Goal: Use online tool/utility: Use online tool/utility

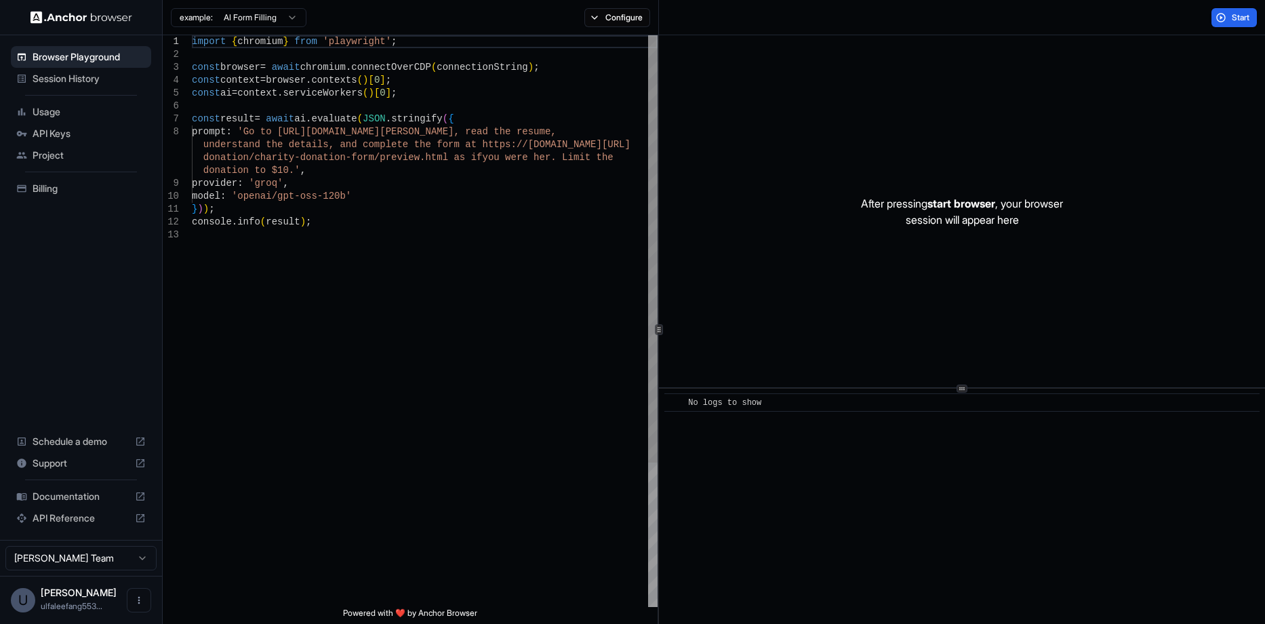
type textarea "**********"
click at [440, 224] on div "import { chromium } from 'playwright' ; const browser = await chromium . connec…" at bounding box center [425, 417] width 466 height 765
click at [79, 79] on span "Session History" at bounding box center [89, 79] width 113 height 14
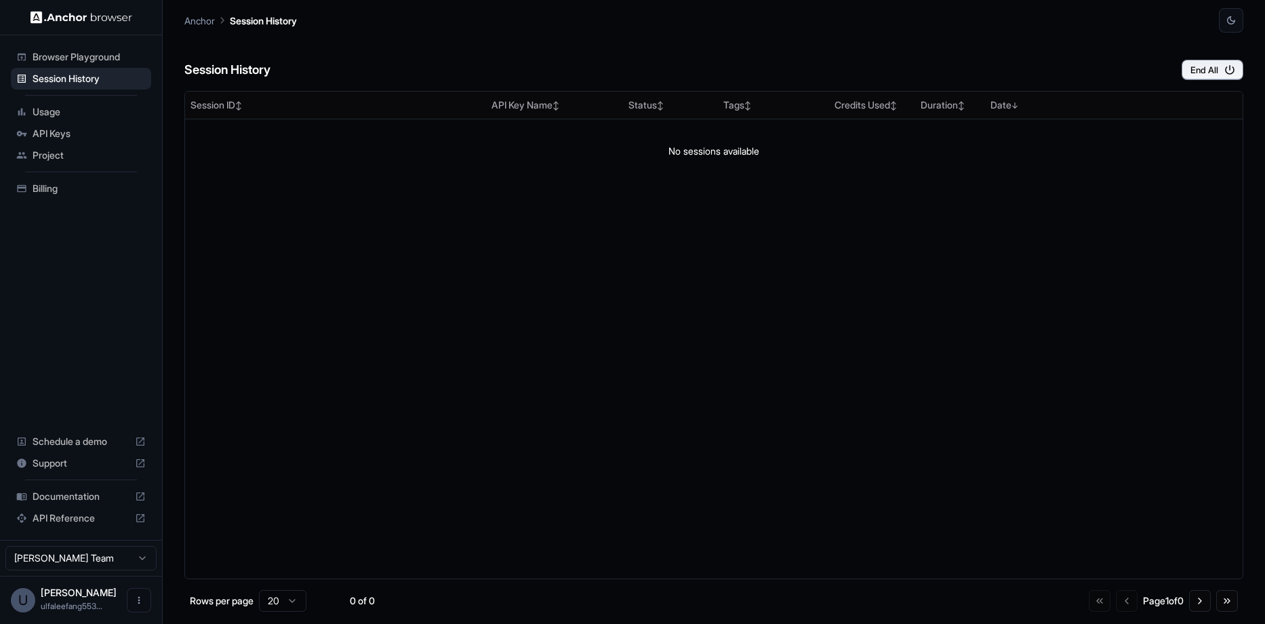
click at [82, 66] on div "Browser Playground" at bounding box center [81, 57] width 140 height 22
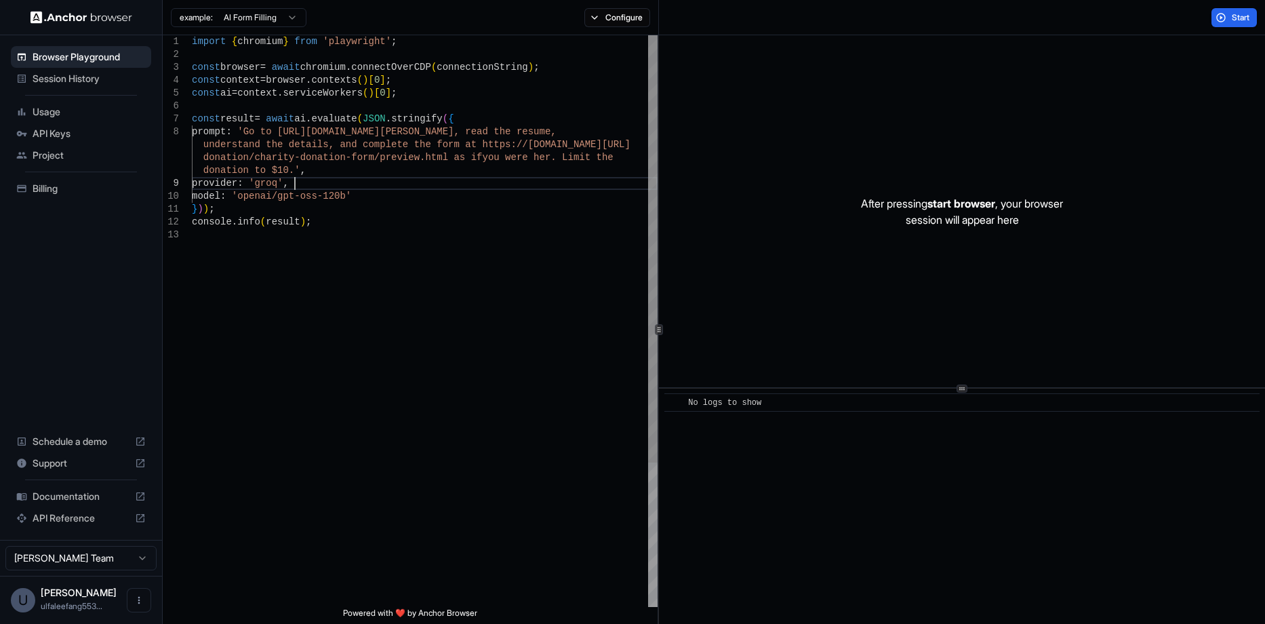
click at [416, 178] on div "import { chromium } from 'playwright' ; const browser = await chromium . connec…" at bounding box center [425, 417] width 466 height 765
click at [602, 21] on button "Configure" at bounding box center [618, 17] width 66 height 19
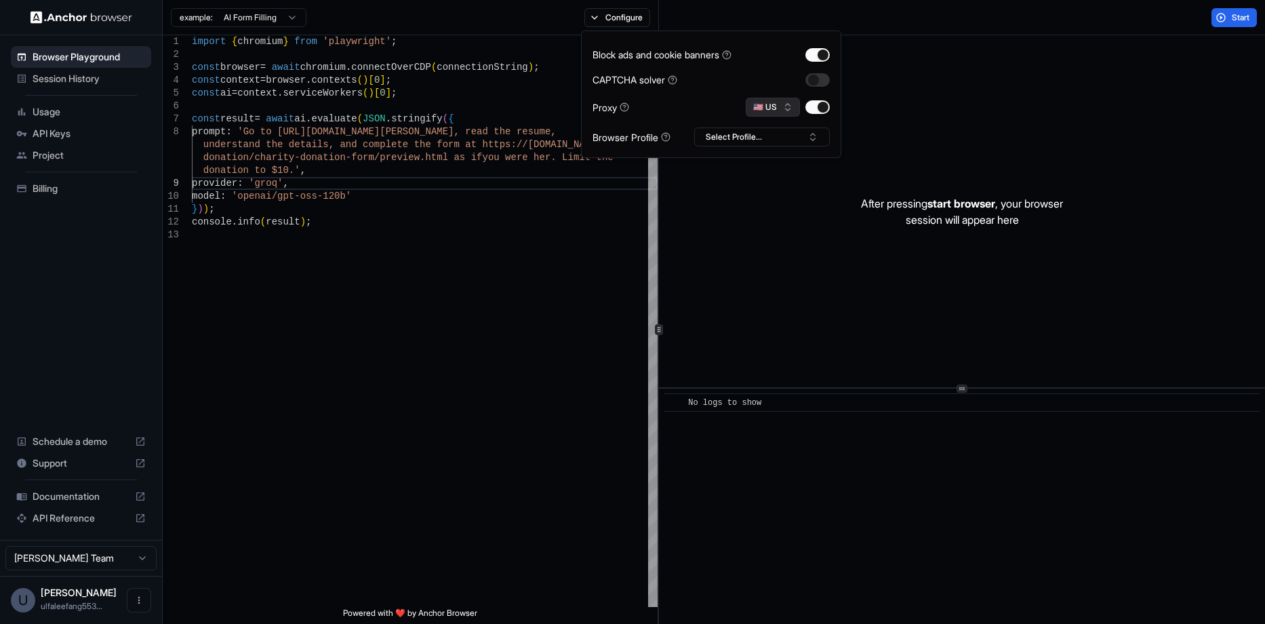
click at [790, 113] on button "🇺🇸 US" at bounding box center [773, 107] width 54 height 19
click at [790, 111] on button "🇺🇸 US" at bounding box center [773, 107] width 54 height 19
click at [770, 146] on button "Select Profile..." at bounding box center [762, 136] width 136 height 19
click at [772, 141] on button "Select Profile..." at bounding box center [762, 136] width 136 height 19
click at [785, 107] on button "🇺🇸 US" at bounding box center [773, 107] width 54 height 19
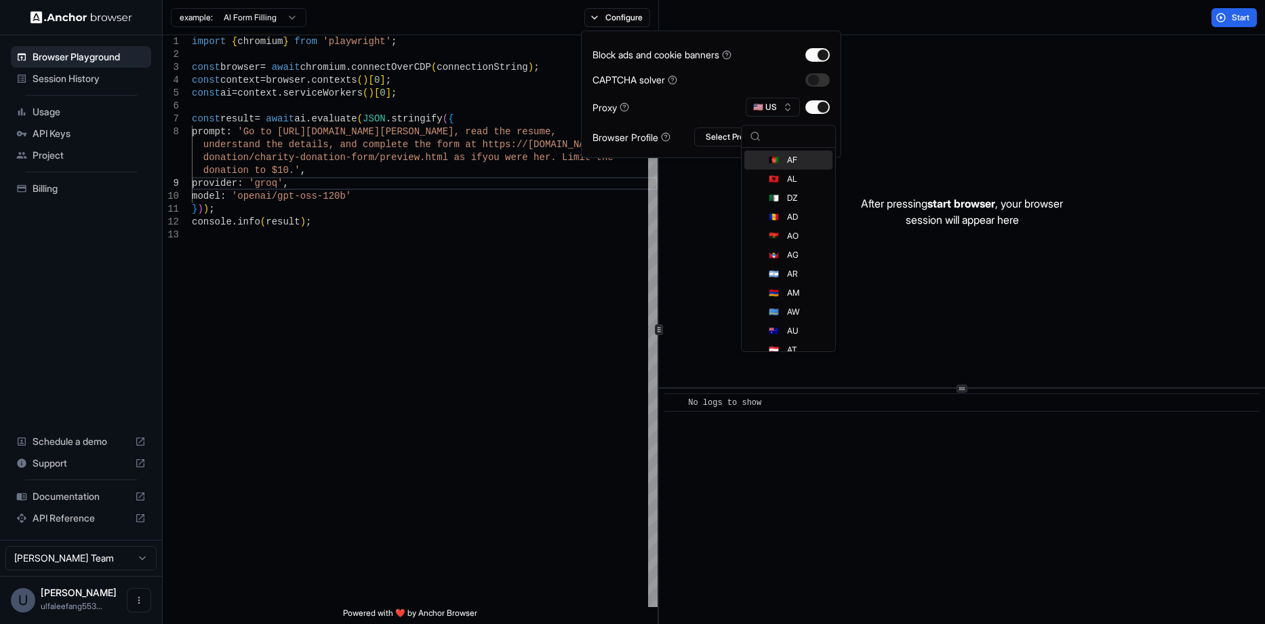
click at [764, 96] on div "Block ads and cookie banners CAPTCHA solver Proxy 🇺🇸 US Browser Profile Select …" at bounding box center [711, 94] width 237 height 104
click at [637, 140] on div "Browser Profile" at bounding box center [632, 137] width 78 height 14
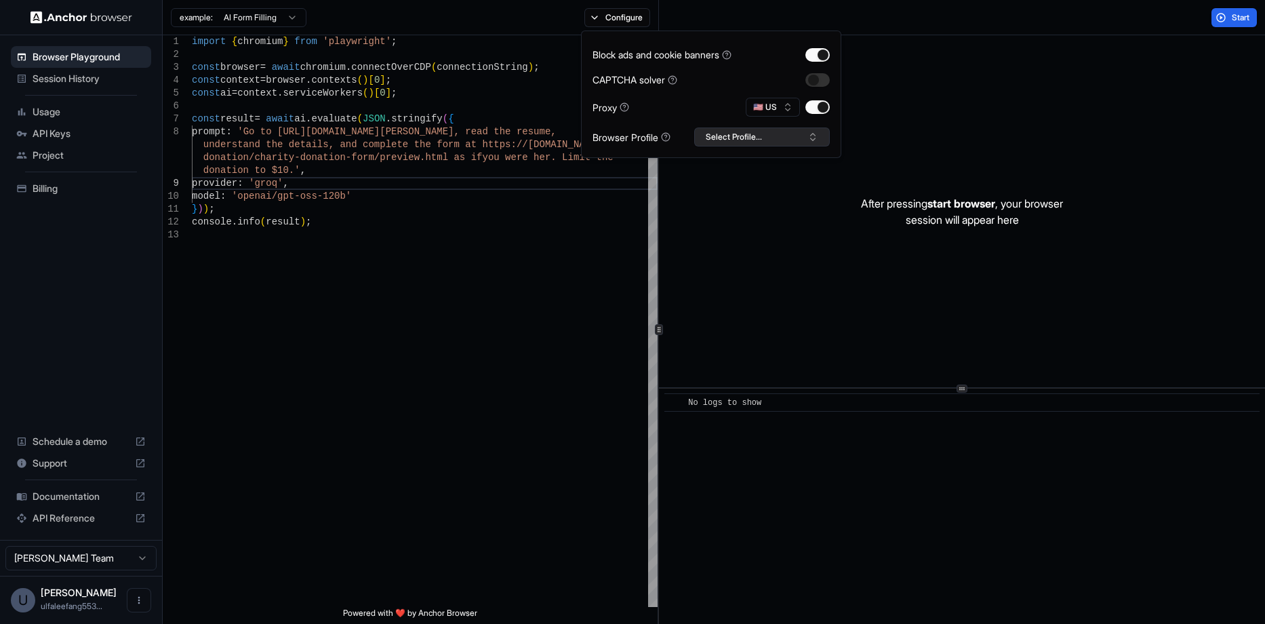
click at [765, 136] on button "Select Profile..." at bounding box center [762, 136] width 136 height 19
click at [759, 193] on div "No profiles found." at bounding box center [778, 191] width 134 height 19
click at [681, 113] on div "Proxy 🇺🇸 US" at bounding box center [711, 107] width 237 height 19
click at [557, 256] on div "import { chromium } from 'playwright' ; const browser = await chromium . connec…" at bounding box center [425, 417] width 466 height 765
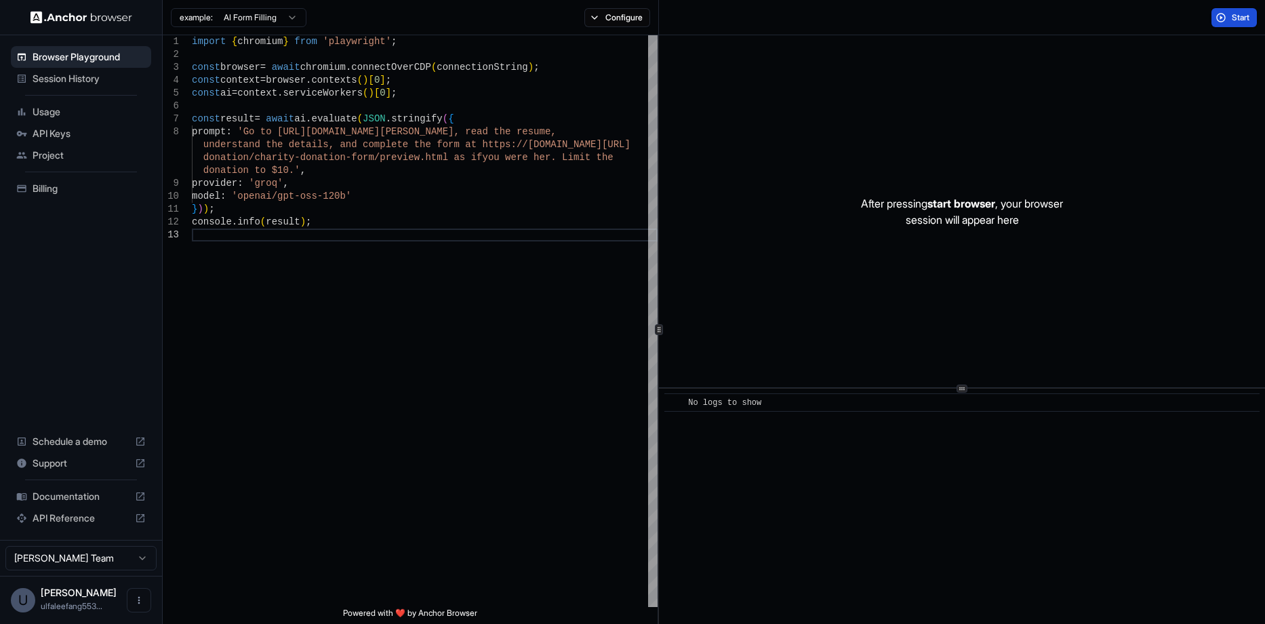
click at [1232, 20] on span "Start" at bounding box center [1241, 17] width 19 height 11
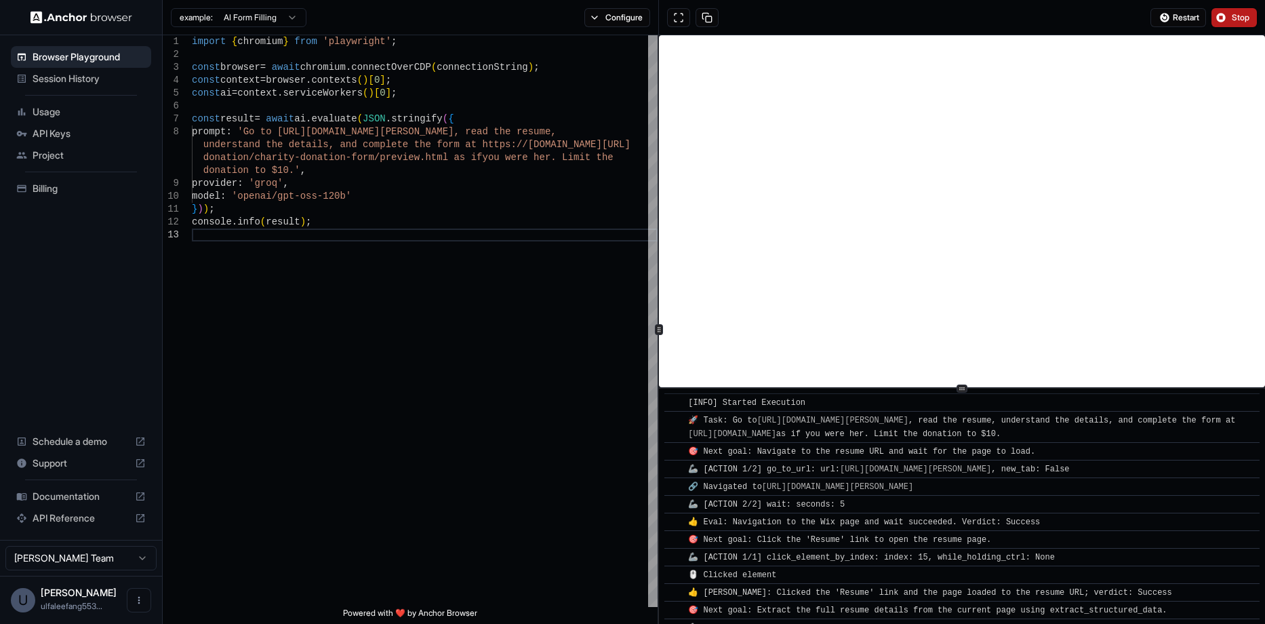
scroll to position [60, 0]
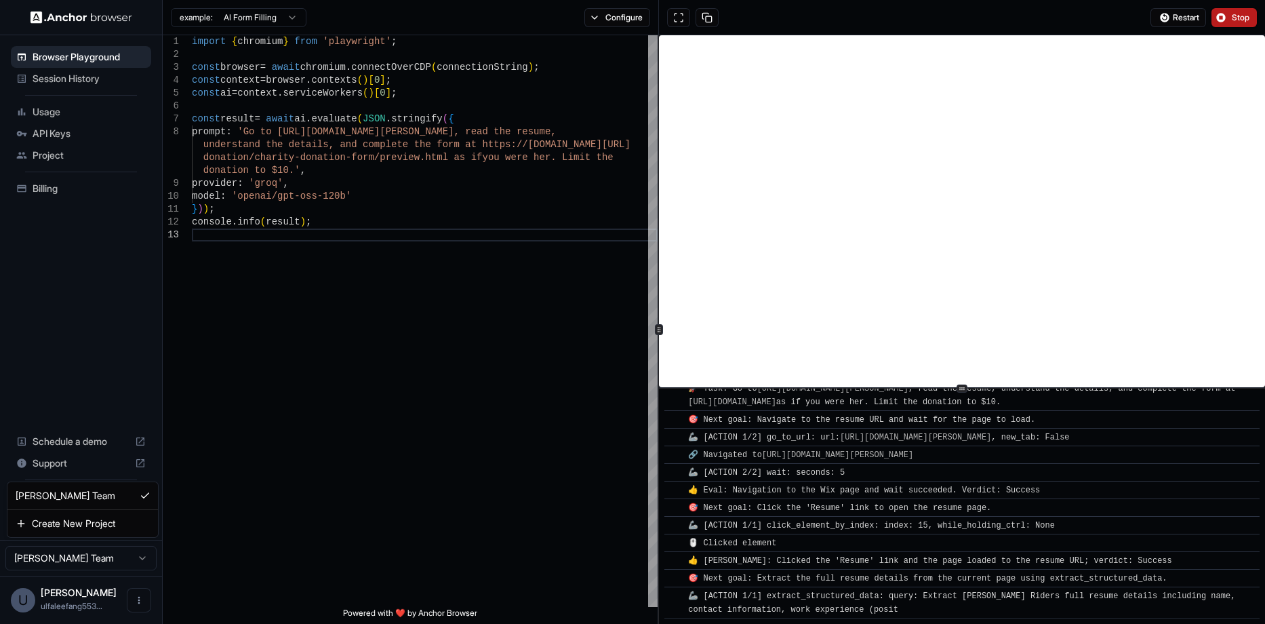
click at [78, 549] on html "Browser Playground Session History Usage API Keys Project Billing Schedule a de…" at bounding box center [632, 312] width 1265 height 624
click at [81, 80] on span "Session History" at bounding box center [89, 79] width 113 height 14
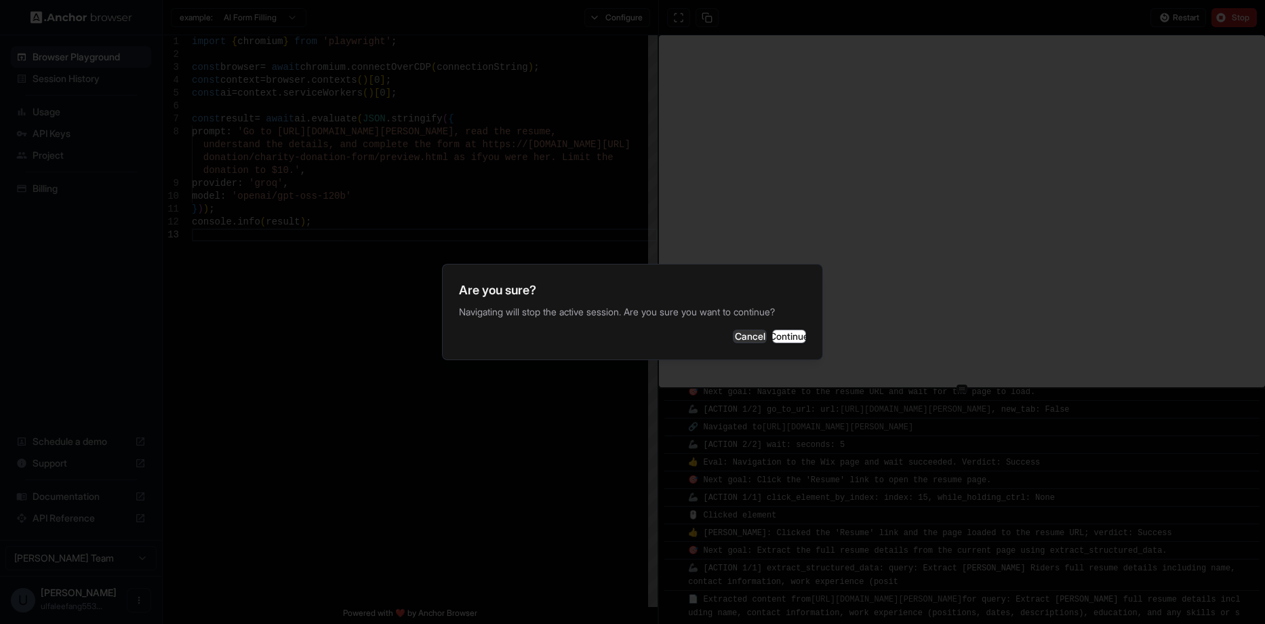
scroll to position [136, 0]
click at [733, 332] on button "Cancel" at bounding box center [750, 337] width 34 height 14
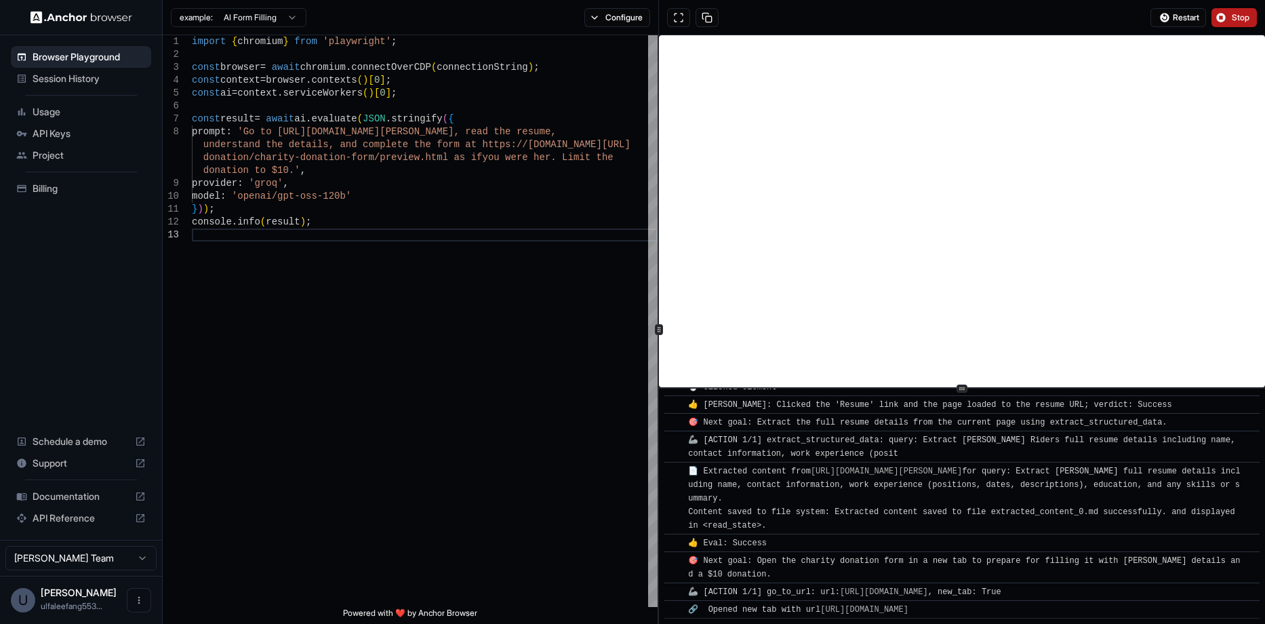
scroll to position [239, 0]
click at [309, 338] on div "import { chromium } from 'playwright' ; const browser = await chromium . connec…" at bounding box center [425, 417] width 466 height 765
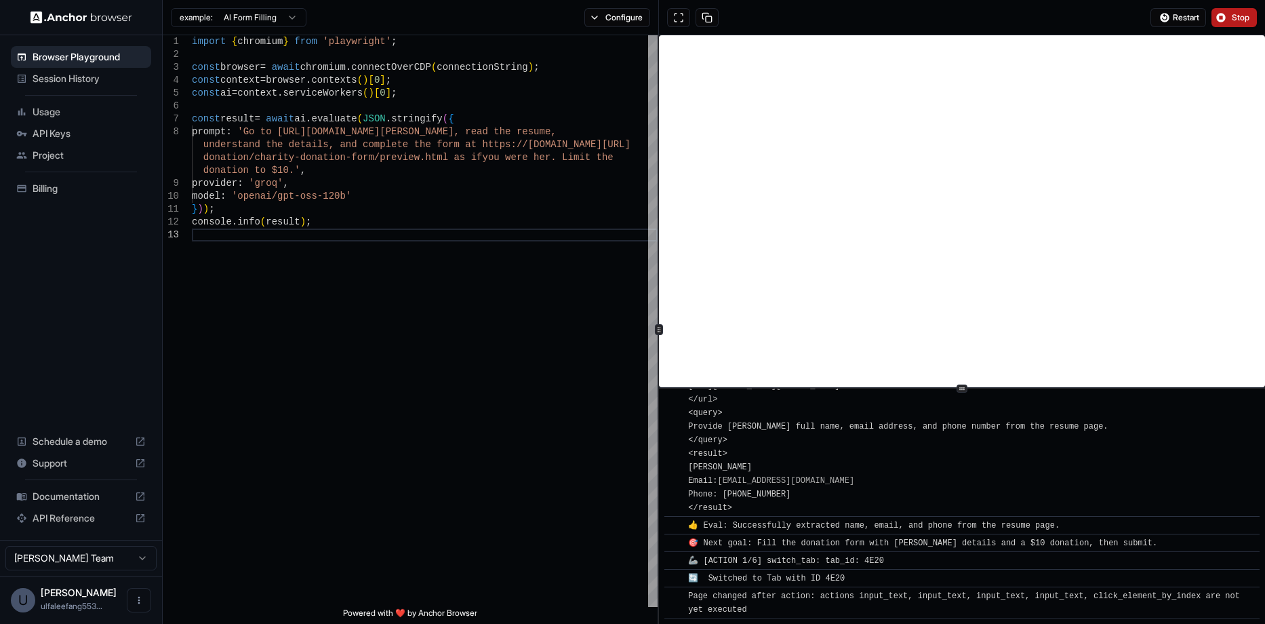
scroll to position [629, 0]
click at [1233, 14] on span "Stop" at bounding box center [1241, 17] width 19 height 11
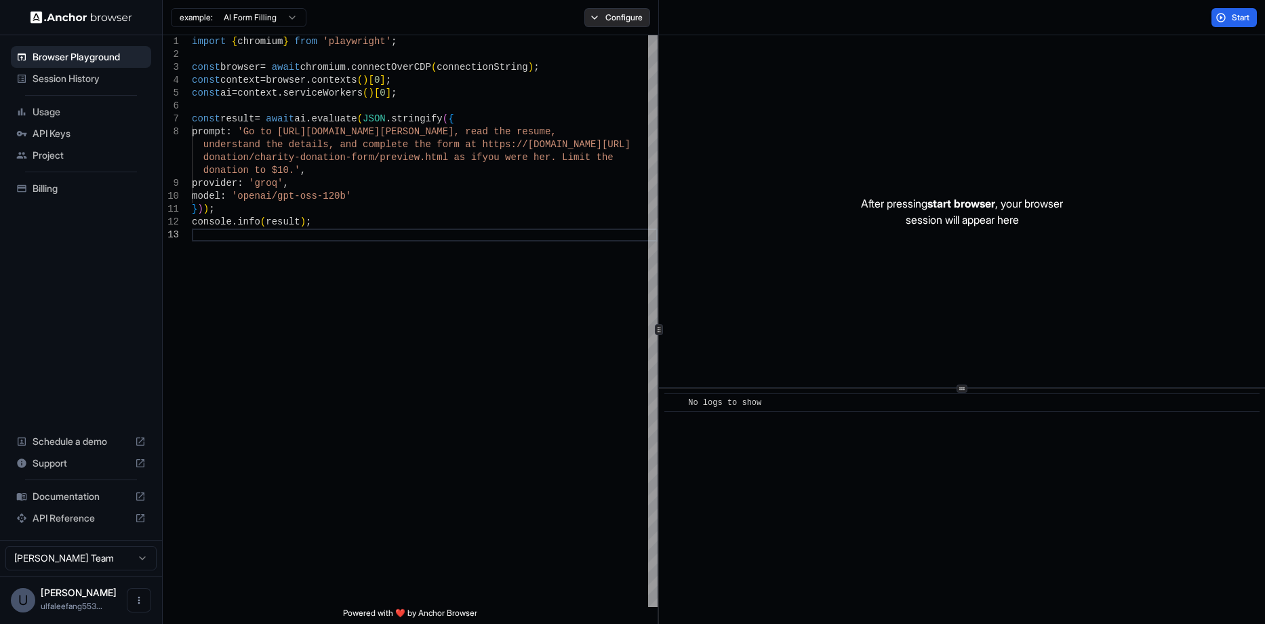
click at [625, 14] on button "Configure" at bounding box center [618, 17] width 66 height 19
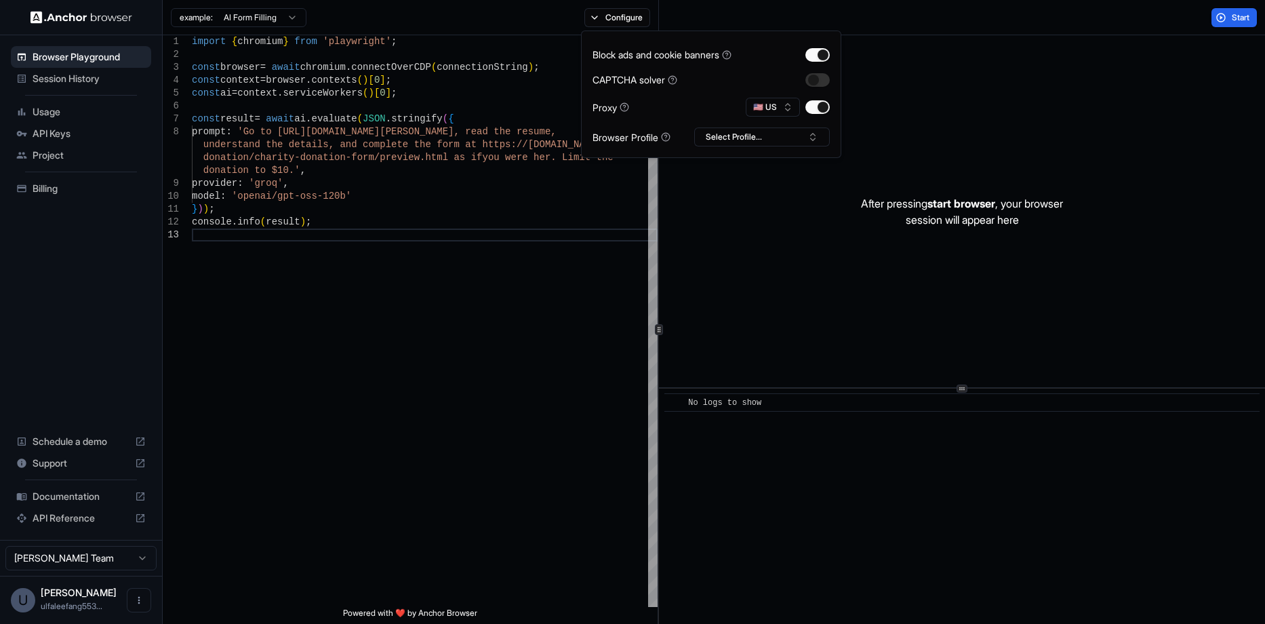
click at [273, 18] on html "Browser Playground Session History Usage API Keys Project Billing Schedule a de…" at bounding box center [632, 312] width 1265 height 624
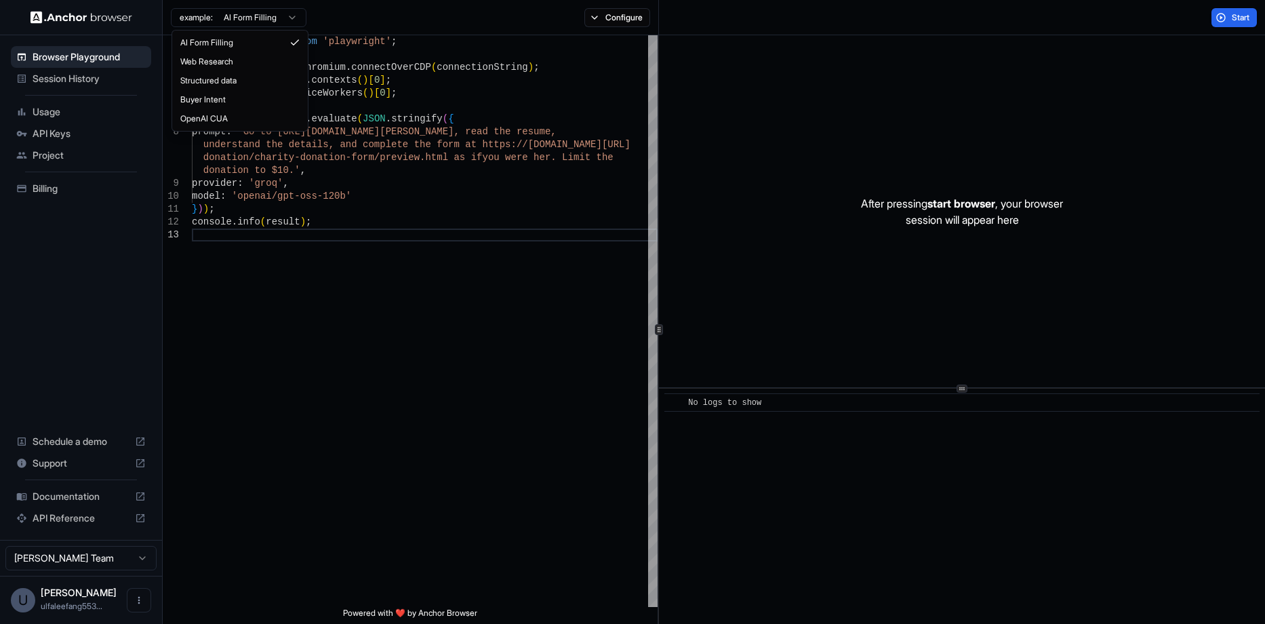
type textarea "**********"
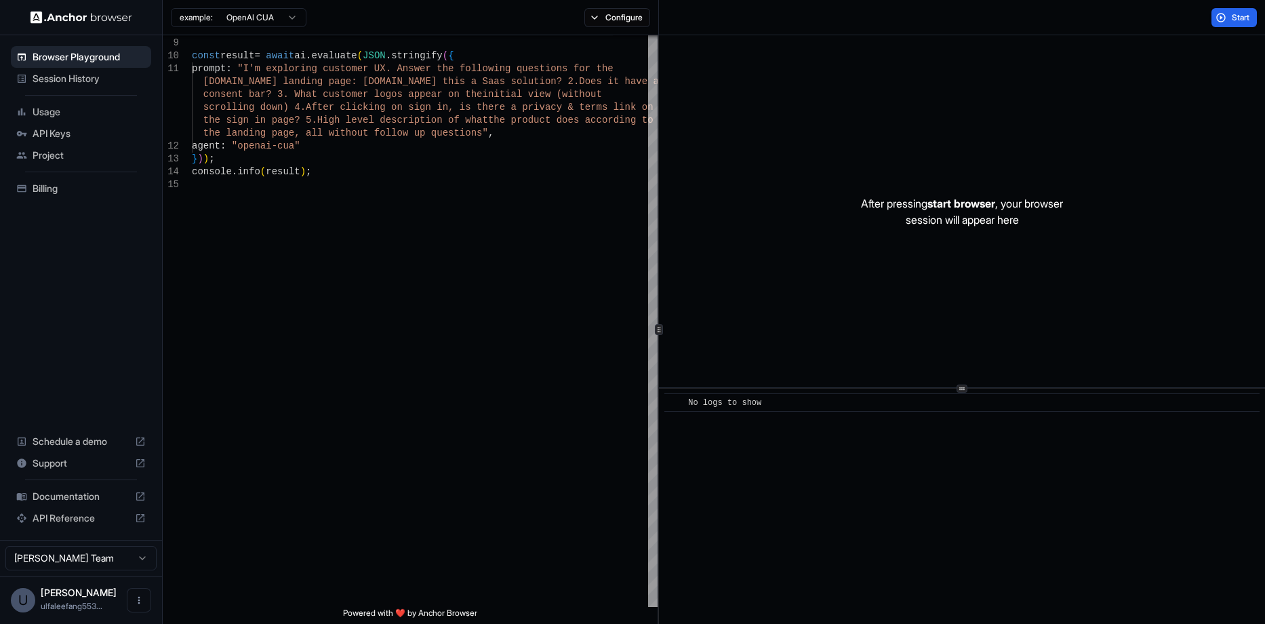
click at [74, 77] on span "Session History" at bounding box center [89, 79] width 113 height 14
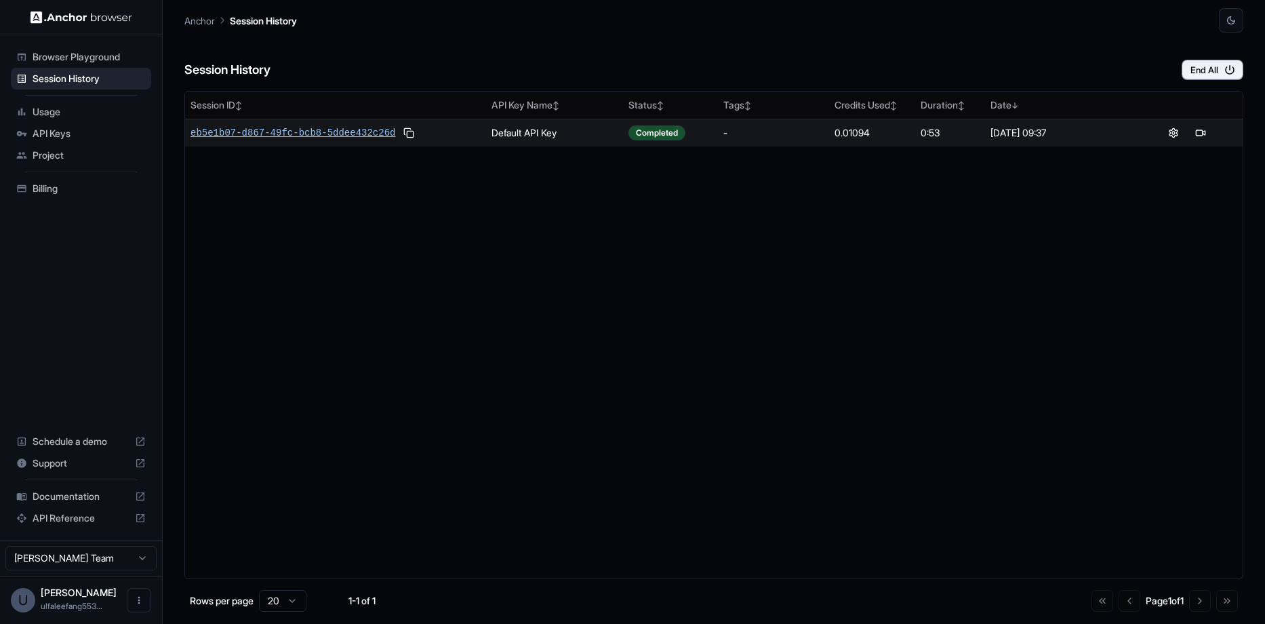
click at [267, 132] on span "eb5e1b07-d867-49fc-bcb8-5ddee432c26d" at bounding box center [293, 133] width 205 height 14
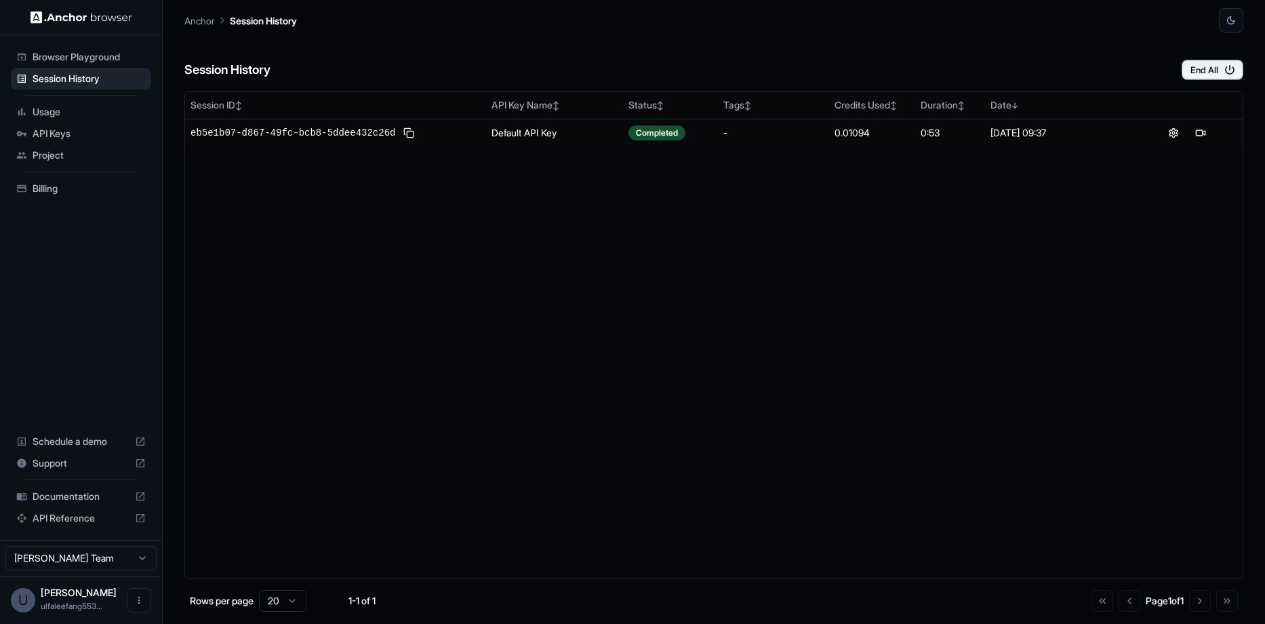
click at [60, 66] on div "Browser Playground" at bounding box center [81, 57] width 140 height 22
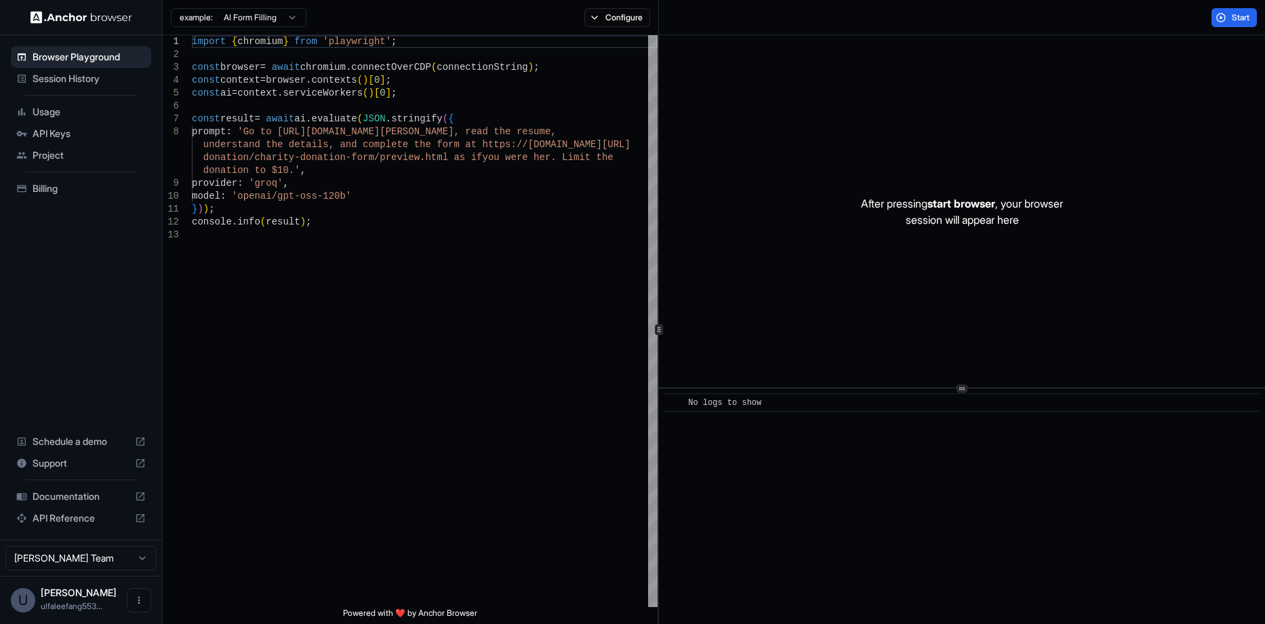
click at [265, 16] on html "Browser Playground Session History Usage API Keys Project Billing Schedule a de…" at bounding box center [632, 312] width 1265 height 624
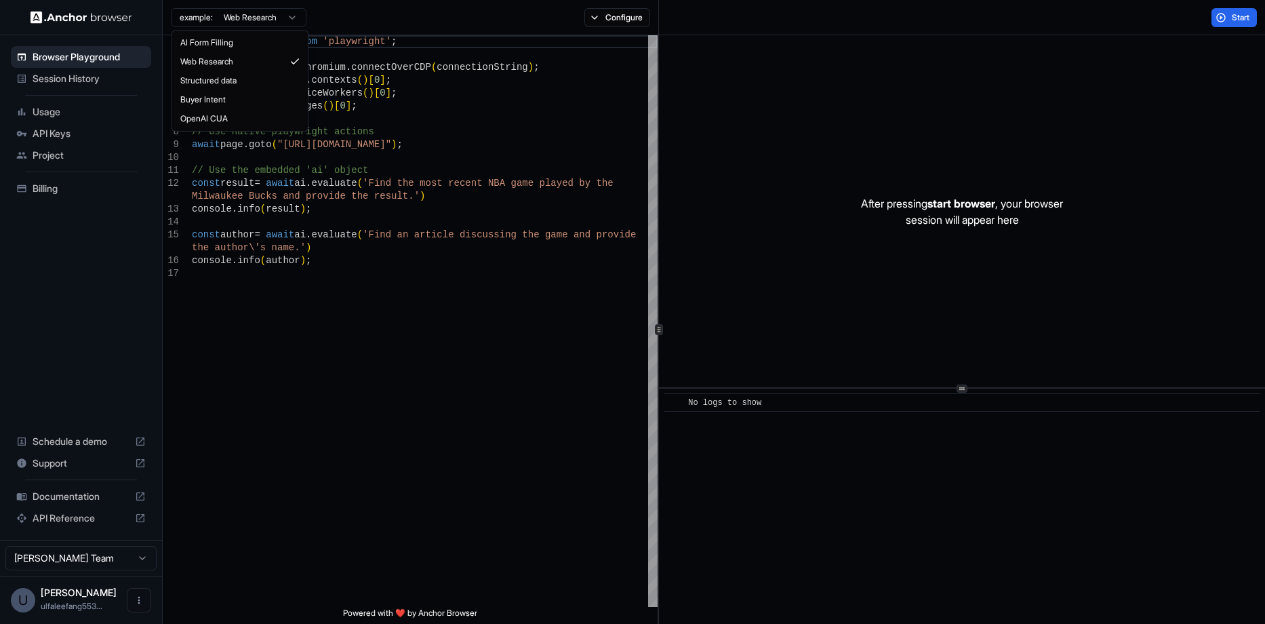
click at [231, 20] on html "Browser Playground Session History Usage API Keys Project Billing Schedule a de…" at bounding box center [632, 312] width 1265 height 624
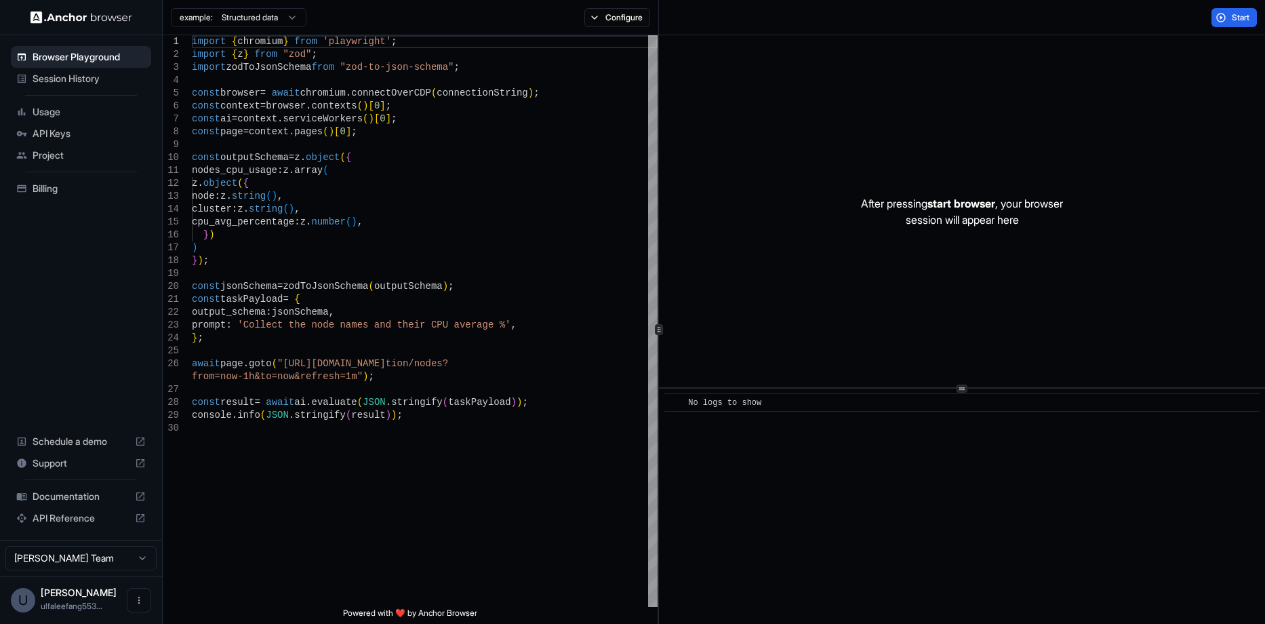
click at [246, 15] on html "Browser Playground Session History Usage API Keys Project Billing Schedule a de…" at bounding box center [632, 312] width 1265 height 624
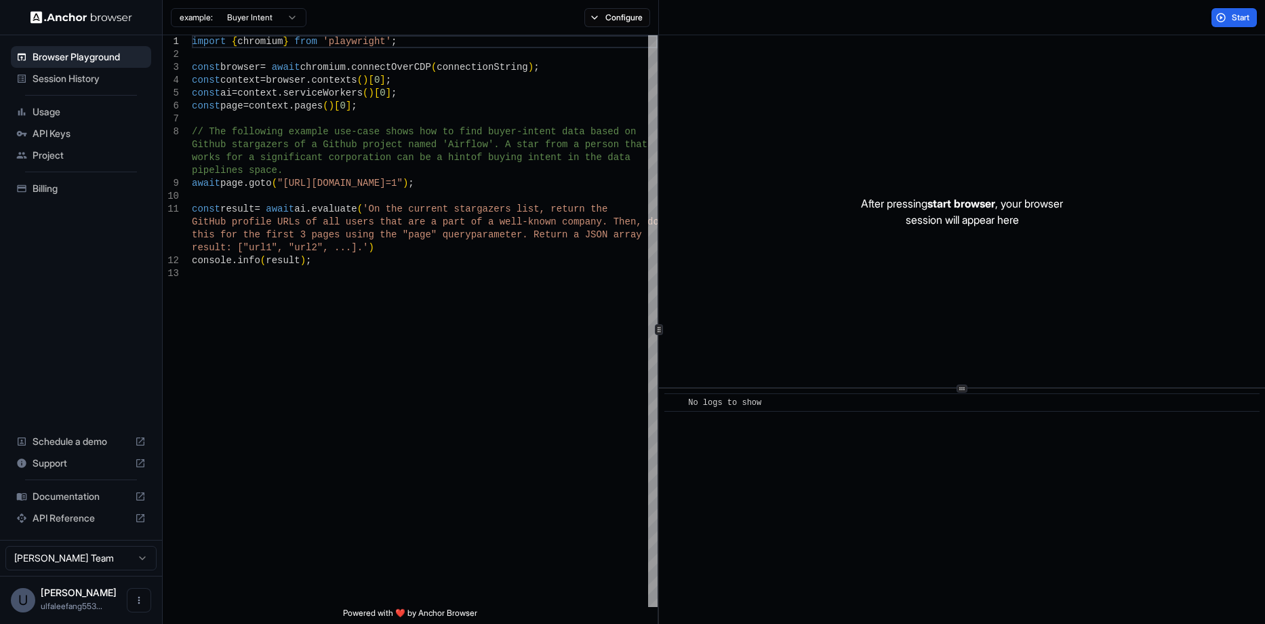
click at [247, 20] on html "Browser Playground Session History Usage API Keys Project Billing Schedule a de…" at bounding box center [632, 312] width 1265 height 624
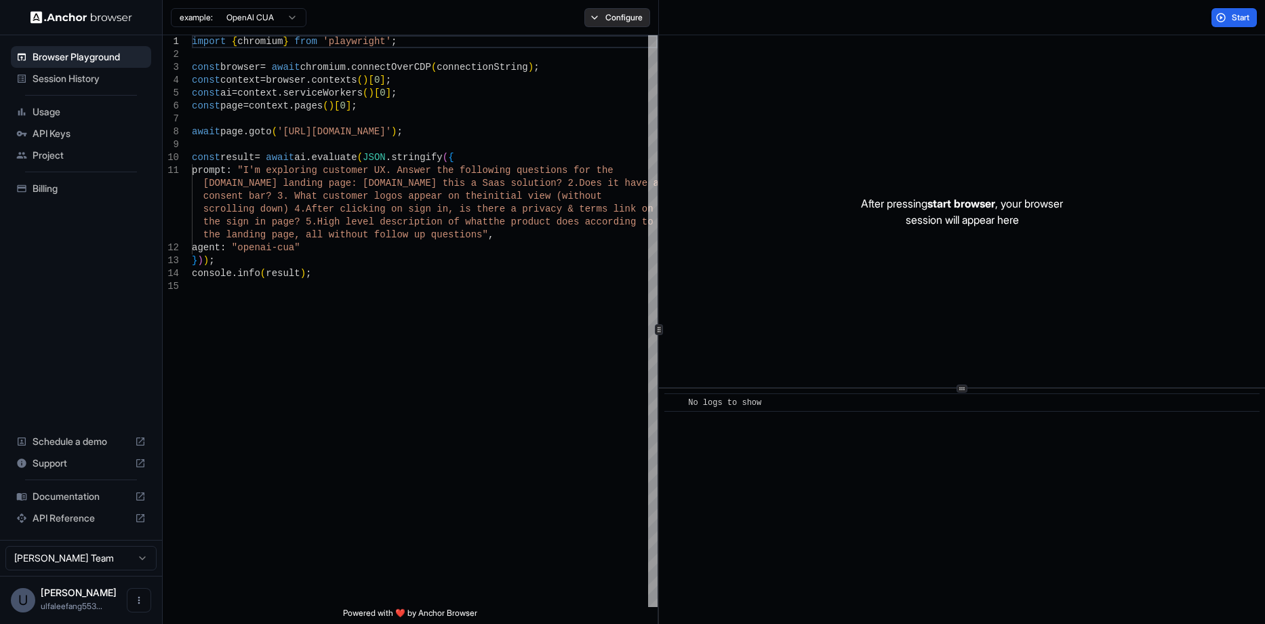
click at [623, 15] on button "Configure" at bounding box center [618, 17] width 66 height 19
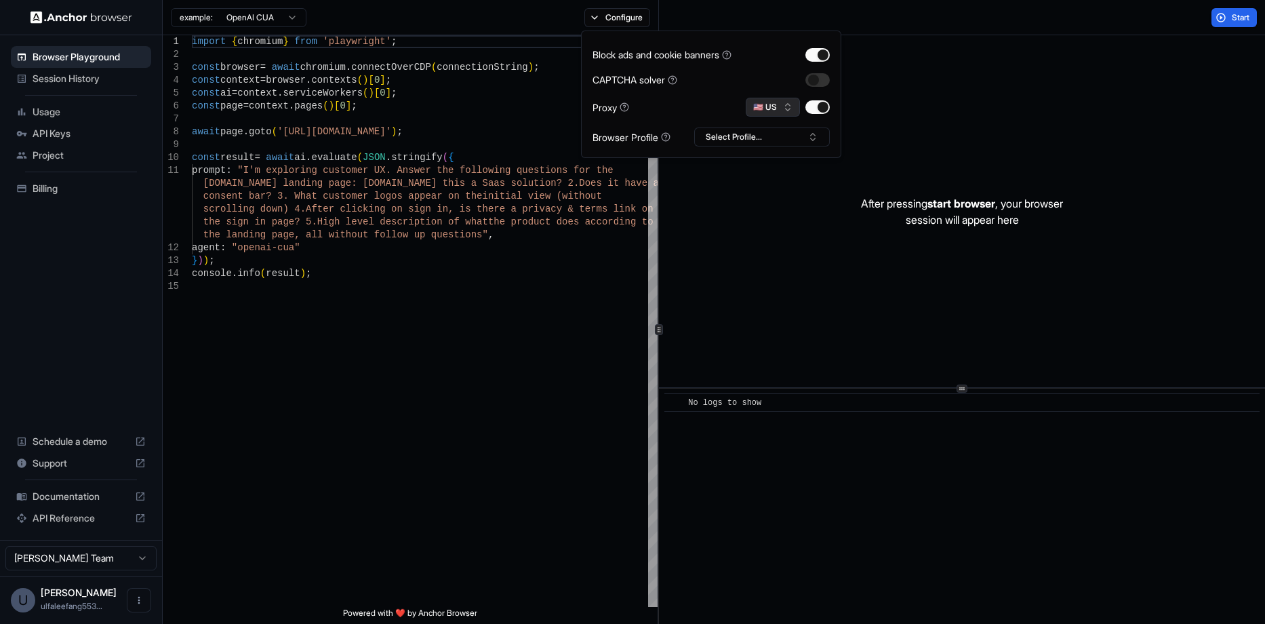
click at [800, 117] on button "🇺🇸 US" at bounding box center [773, 107] width 54 height 19
drag, startPoint x: 693, startPoint y: 96, endPoint x: 711, endPoint y: 96, distance: 17.6
click at [690, 96] on div "Block ads and cookie banners CAPTCHA solver Proxy 🇺🇸 US Browser Profile Select …" at bounding box center [711, 94] width 237 height 104
click at [1236, 12] on span "Start" at bounding box center [1241, 17] width 19 height 11
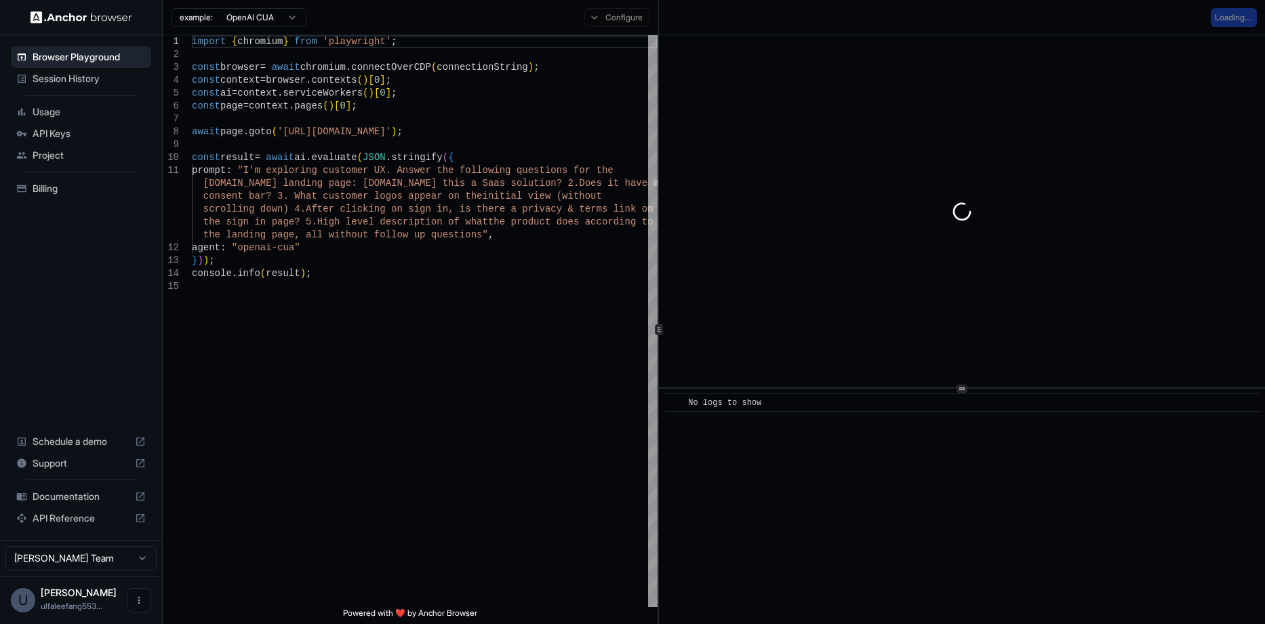
click at [619, 16] on div "Configure" at bounding box center [617, 17] width 82 height 19
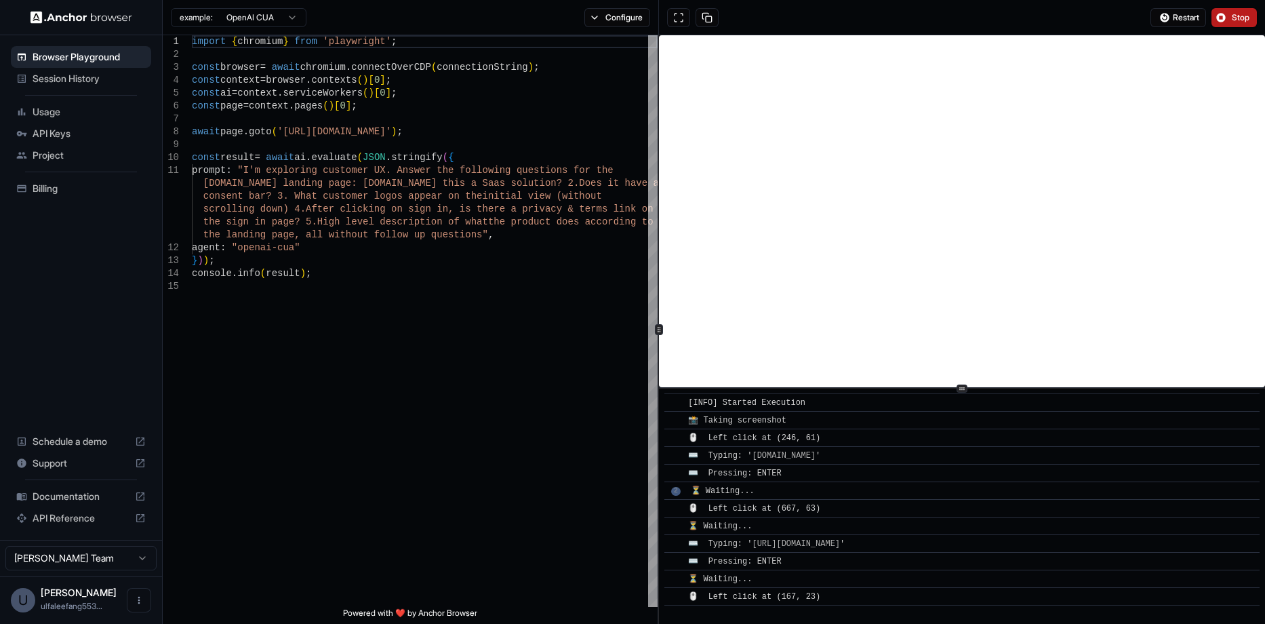
click at [1236, 12] on span "Stop" at bounding box center [1241, 17] width 19 height 11
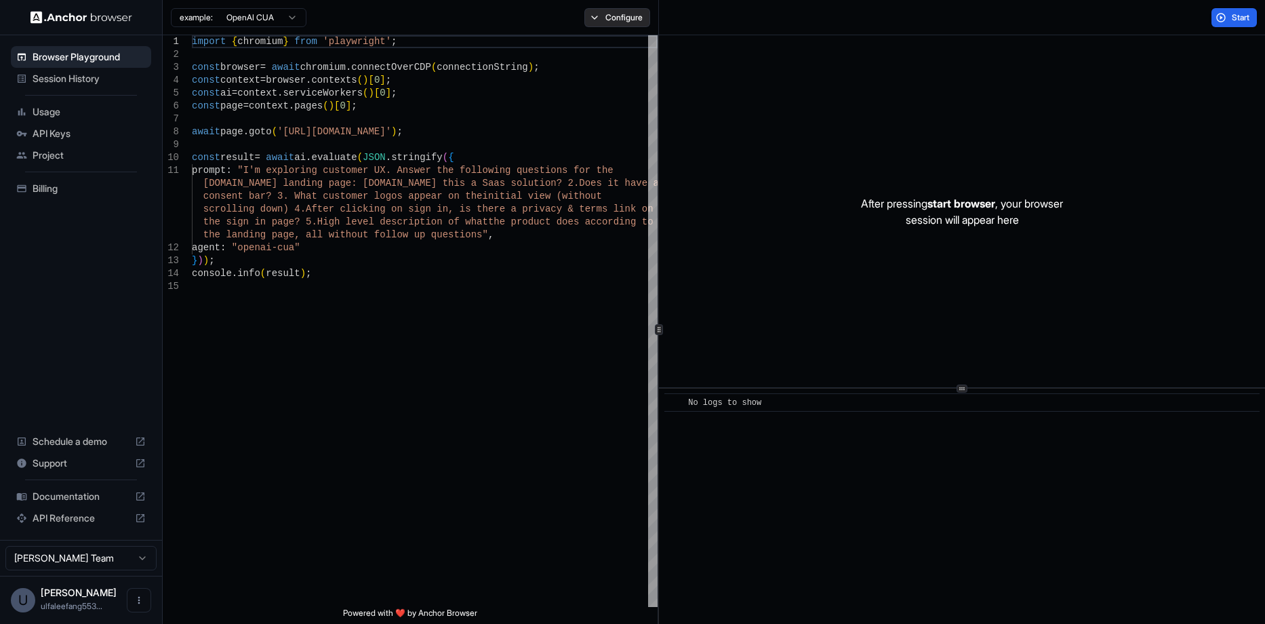
click at [606, 11] on button "Configure" at bounding box center [618, 17] width 66 height 19
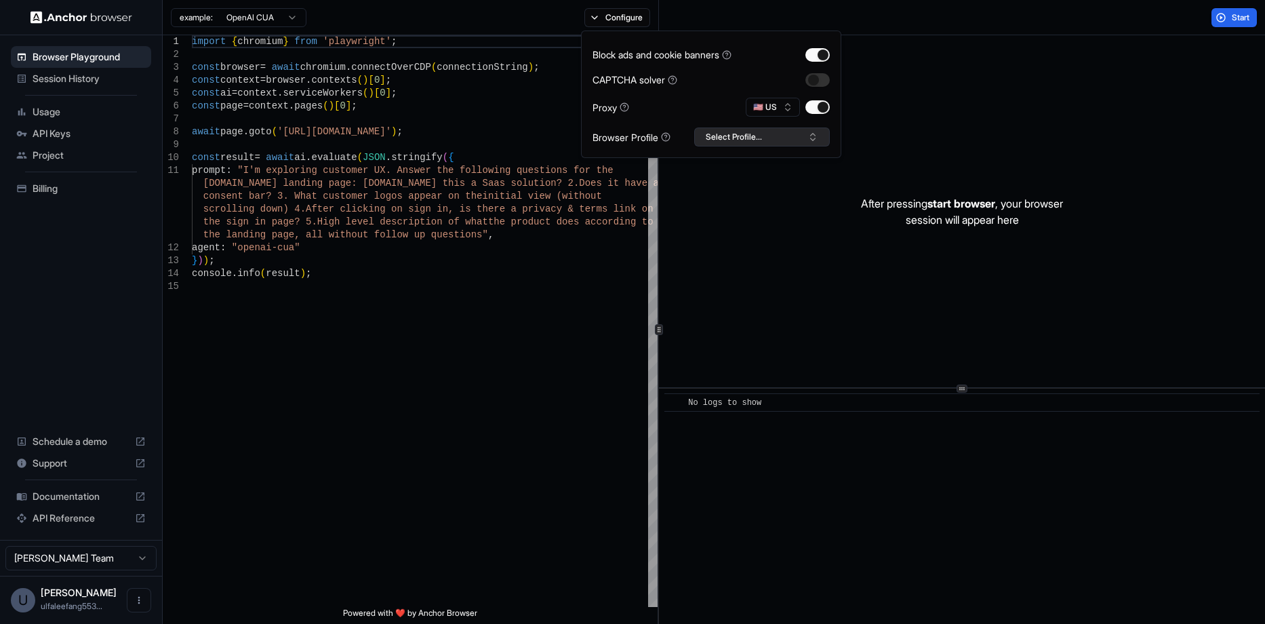
click at [788, 144] on button "Select Profile..." at bounding box center [762, 136] width 136 height 19
click at [627, 144] on div "Browser Profile" at bounding box center [632, 137] width 78 height 14
type textarea "**********"
click at [465, 181] on div "import { chromium } from 'playwright' ; const browser = await chromium . connec…" at bounding box center [425, 443] width 466 height 817
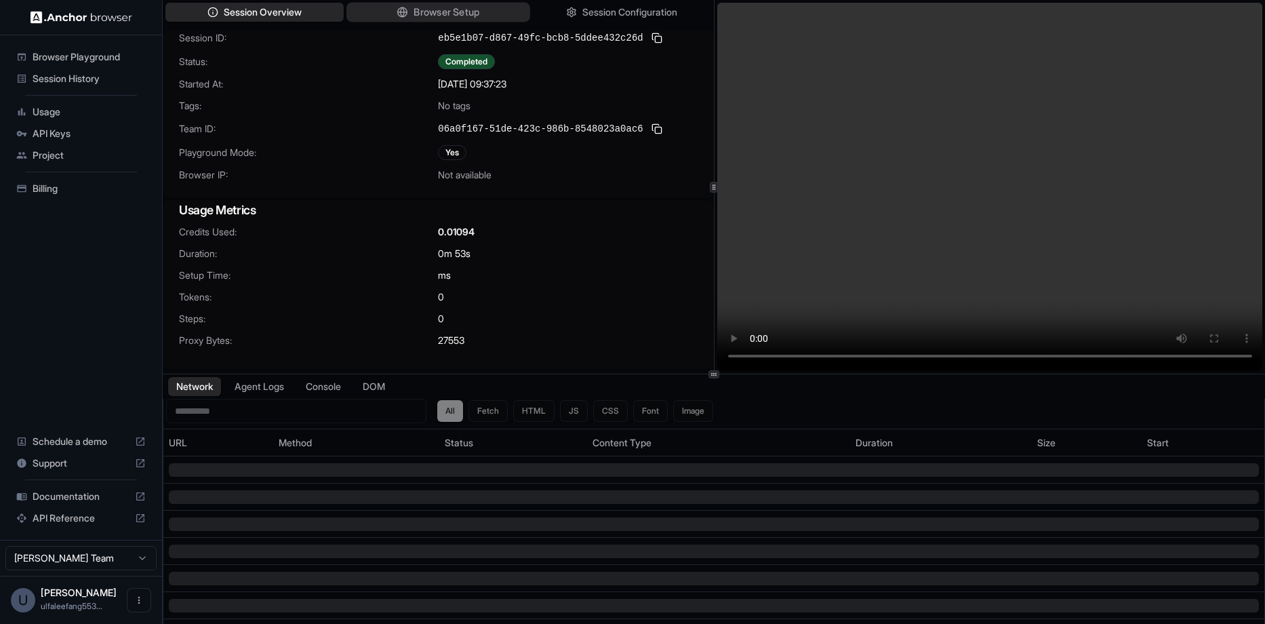
click at [423, 9] on span "Browser Setup" at bounding box center [447, 12] width 66 height 14
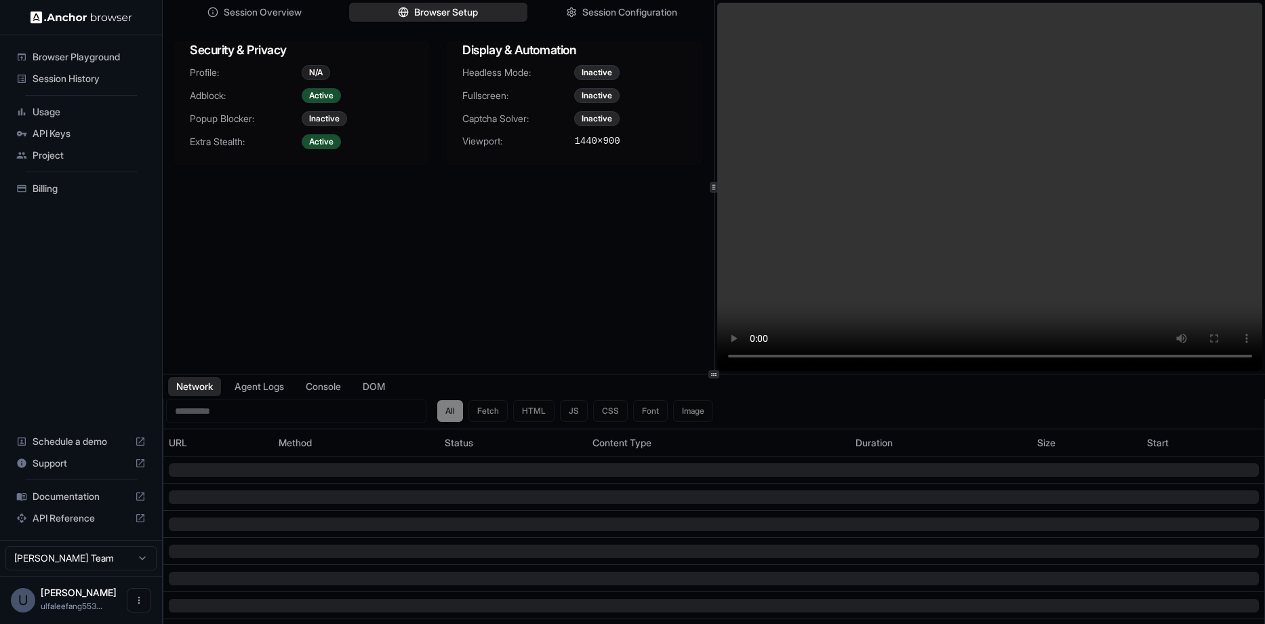
click at [312, 77] on div "N/A" at bounding box center [316, 72] width 28 height 15
click at [625, 10] on span "Session Configuration" at bounding box center [630, 12] width 98 height 14
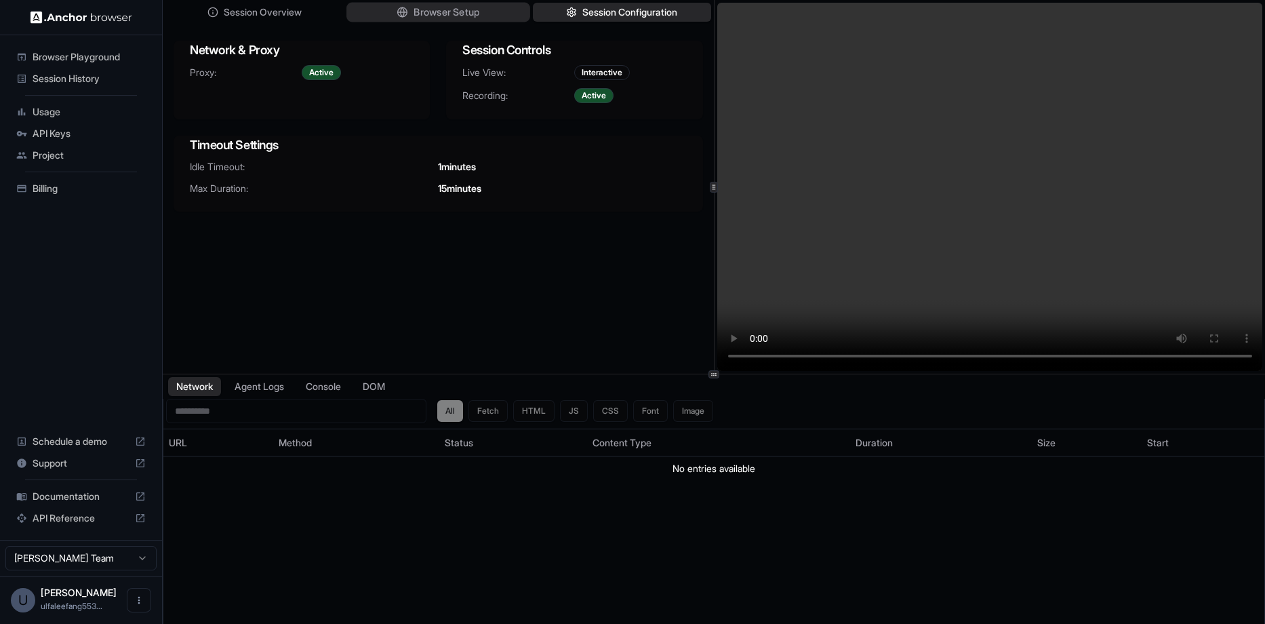
click at [445, 7] on span "Browser Setup" at bounding box center [447, 12] width 66 height 14
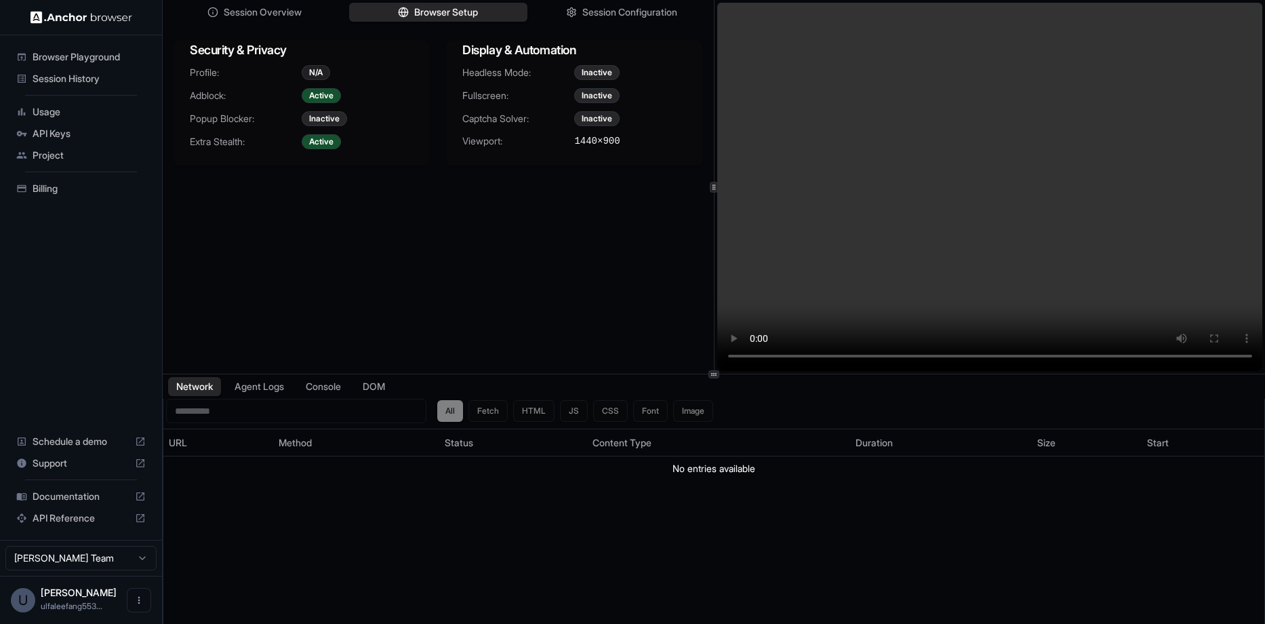
click at [320, 78] on div "N/A" at bounding box center [316, 72] width 28 height 15
click at [325, 125] on div "Inactive" at bounding box center [324, 118] width 45 height 15
click at [65, 113] on span "Usage" at bounding box center [89, 112] width 113 height 14
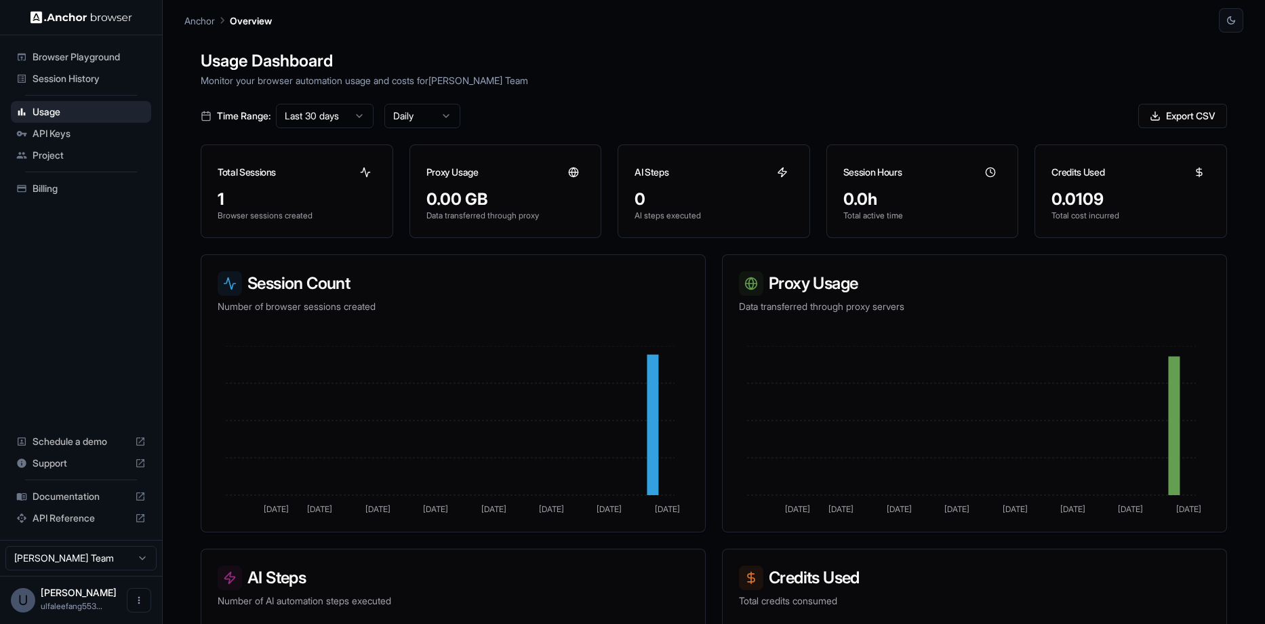
click at [83, 74] on span "Session History" at bounding box center [89, 79] width 113 height 14
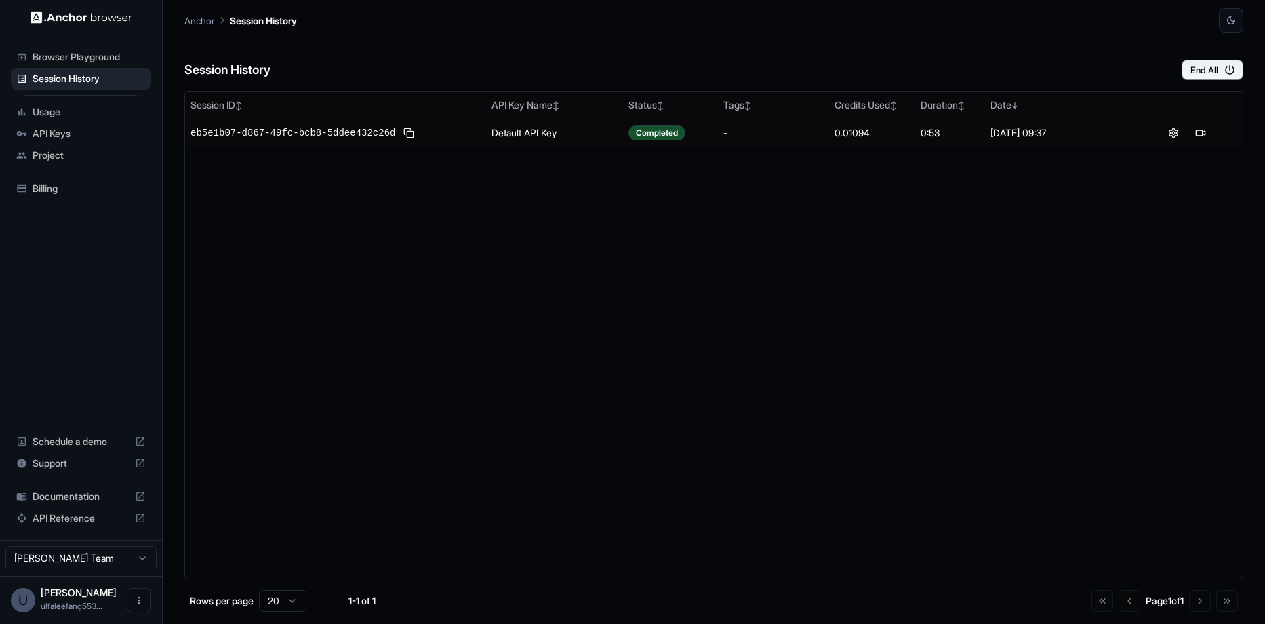
click at [98, 56] on span "Browser Playground" at bounding box center [89, 57] width 113 height 14
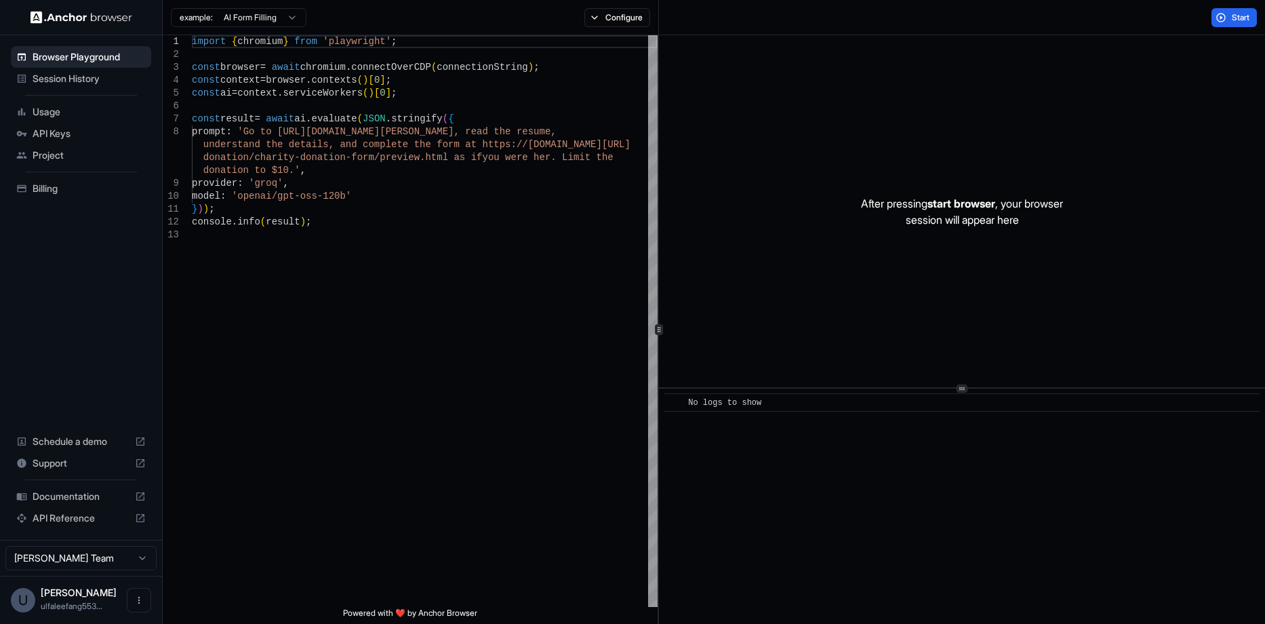
click at [84, 76] on span "Session History" at bounding box center [89, 79] width 113 height 14
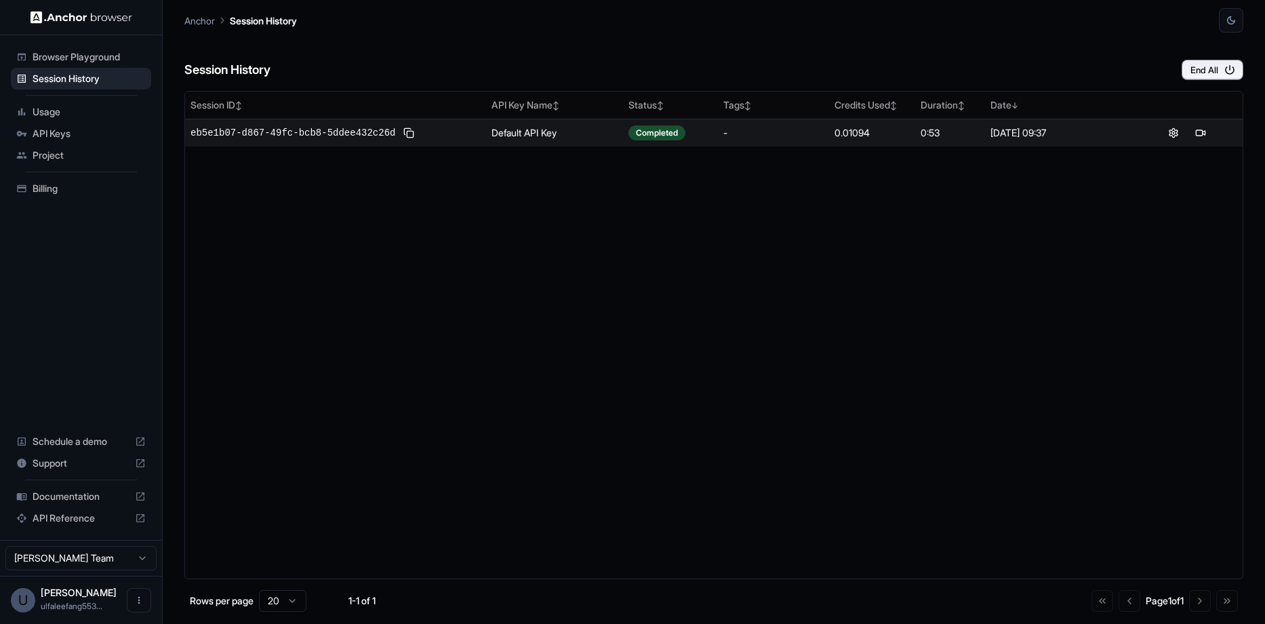
click at [1160, 140] on div at bounding box center [1187, 133] width 101 height 16
click at [1171, 132] on button at bounding box center [1174, 133] width 16 height 16
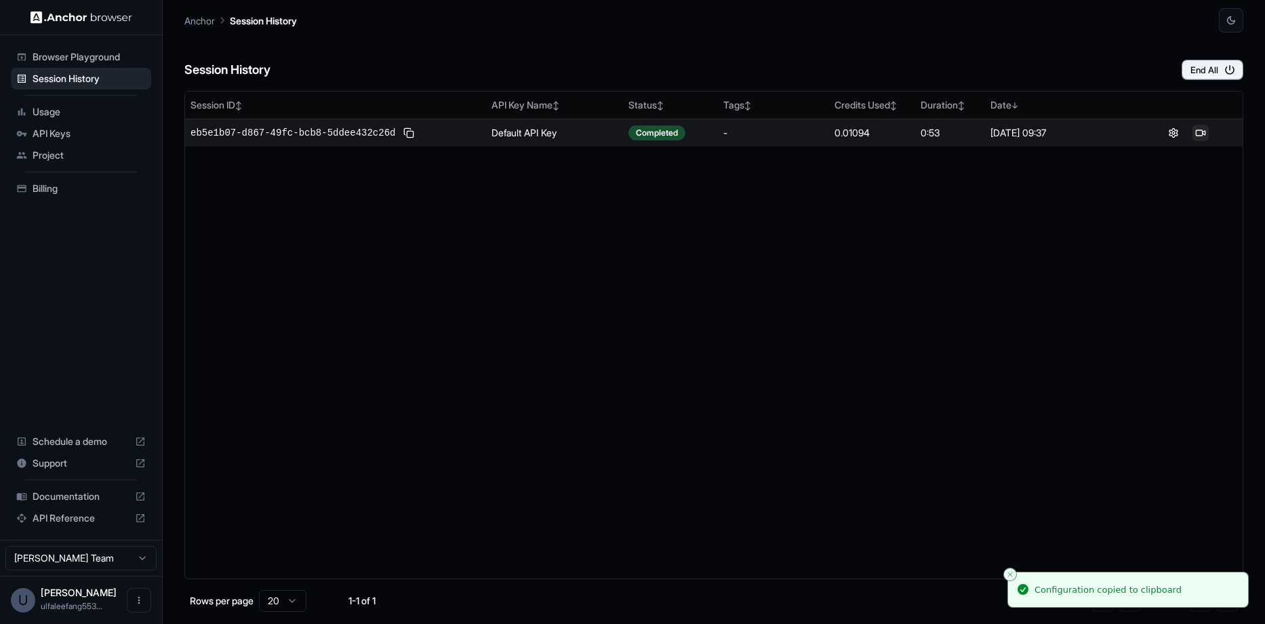
click at [1202, 137] on button at bounding box center [1201, 133] width 16 height 16
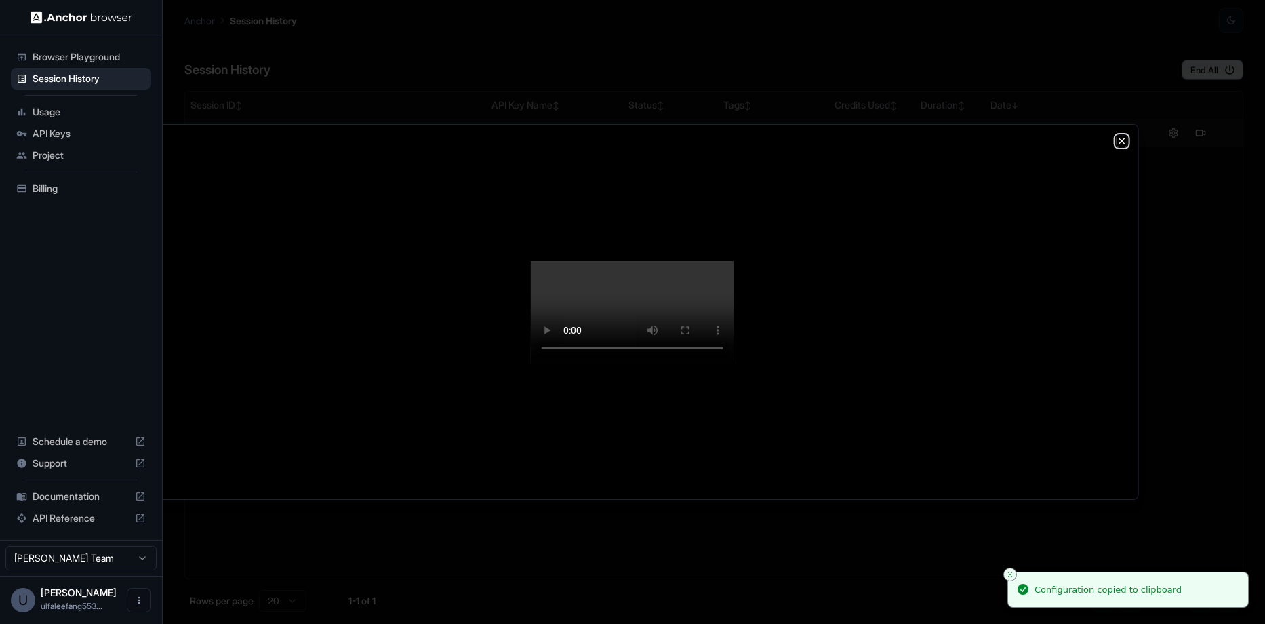
click at [1124, 136] on icon "button" at bounding box center [1121, 141] width 11 height 11
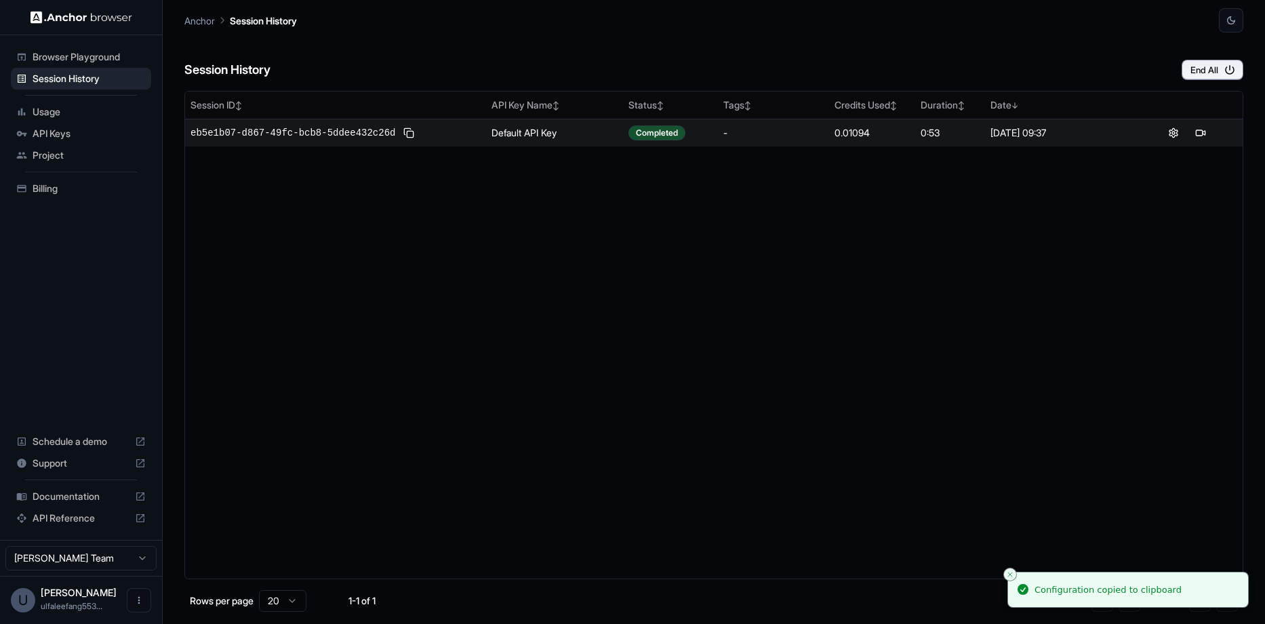
click at [64, 516] on span "API Reference" at bounding box center [81, 518] width 97 height 14
